Goal: Task Accomplishment & Management: Use online tool/utility

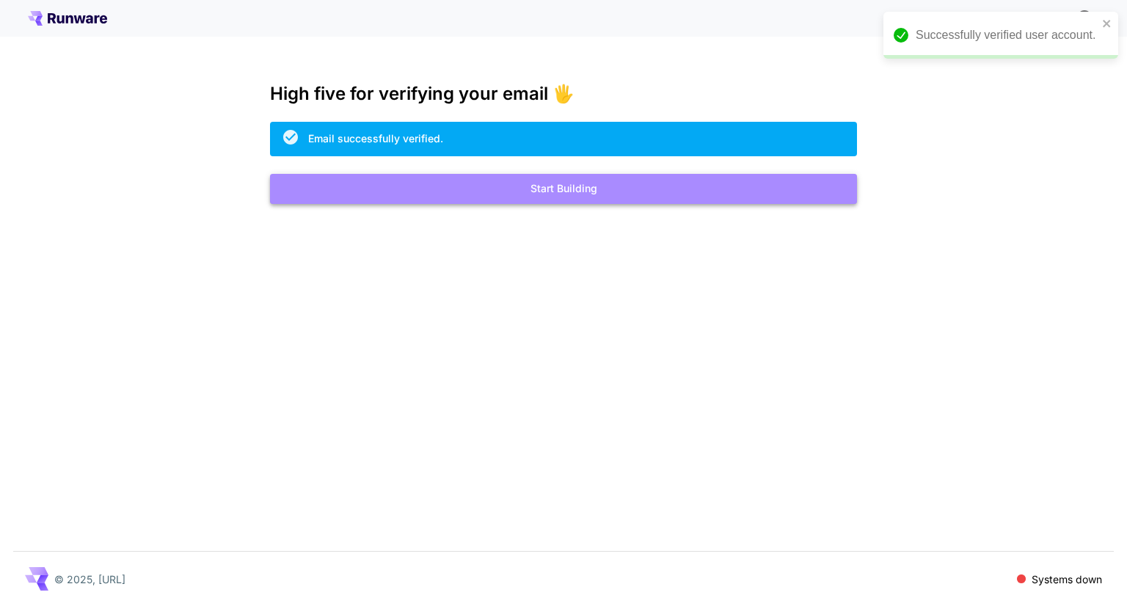
click at [697, 194] on button "Start Building" at bounding box center [563, 189] width 587 height 30
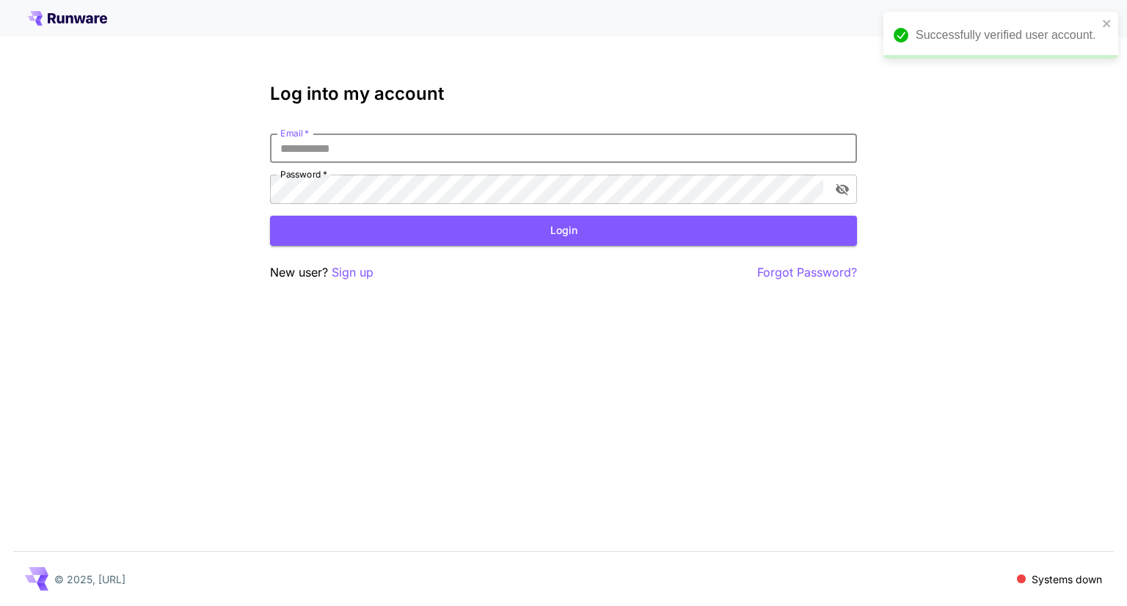
click at [715, 154] on input "Email   *" at bounding box center [563, 148] width 587 height 29
type input "**********"
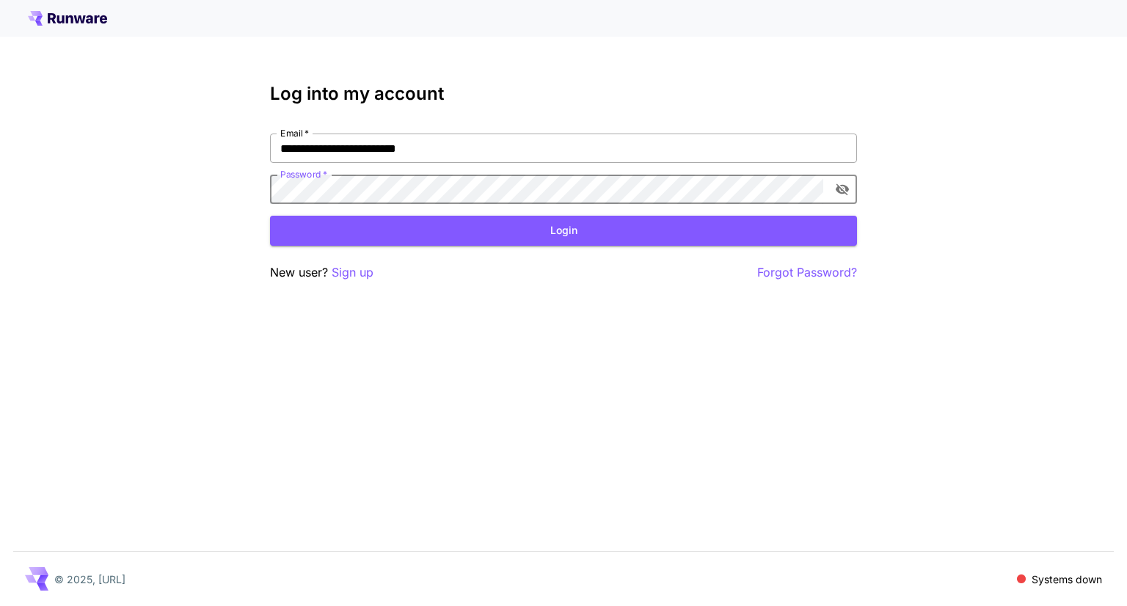
click button "Login" at bounding box center [563, 231] width 587 height 30
